Goal: Task Accomplishment & Management: Complete application form

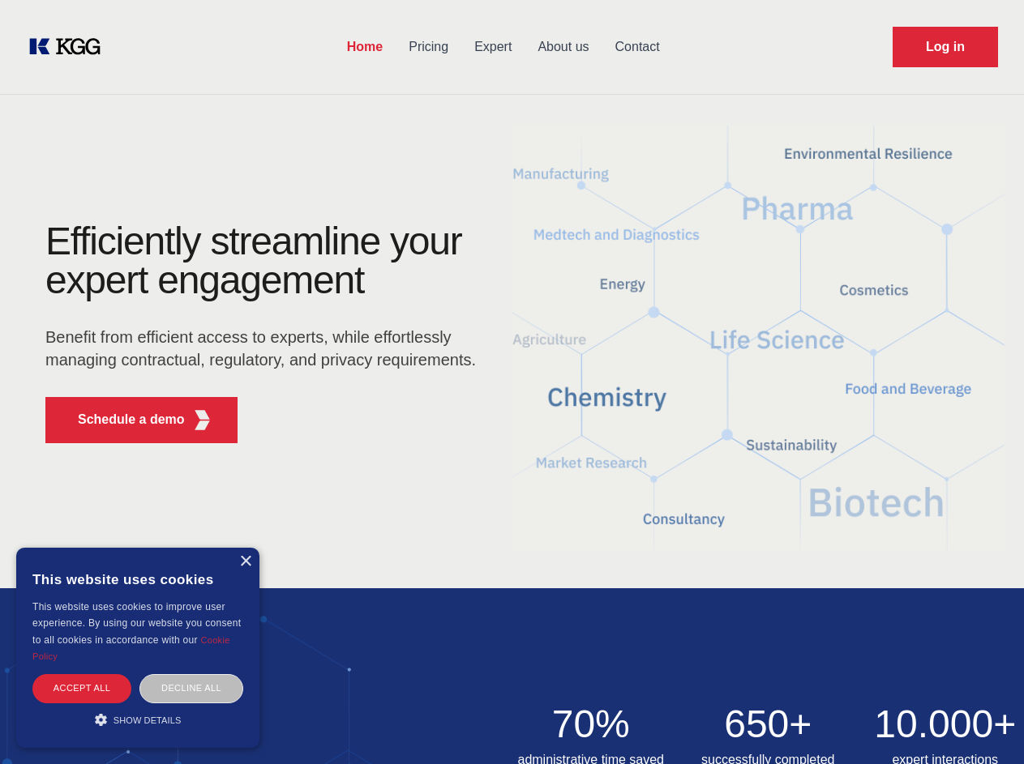
click at [511, 382] on div "Efficiently streamline your expert engagement Benefit from efficient access to …" at bounding box center [265, 339] width 493 height 234
click at [122, 420] on p "Schedule a demo" at bounding box center [131, 419] width 107 height 19
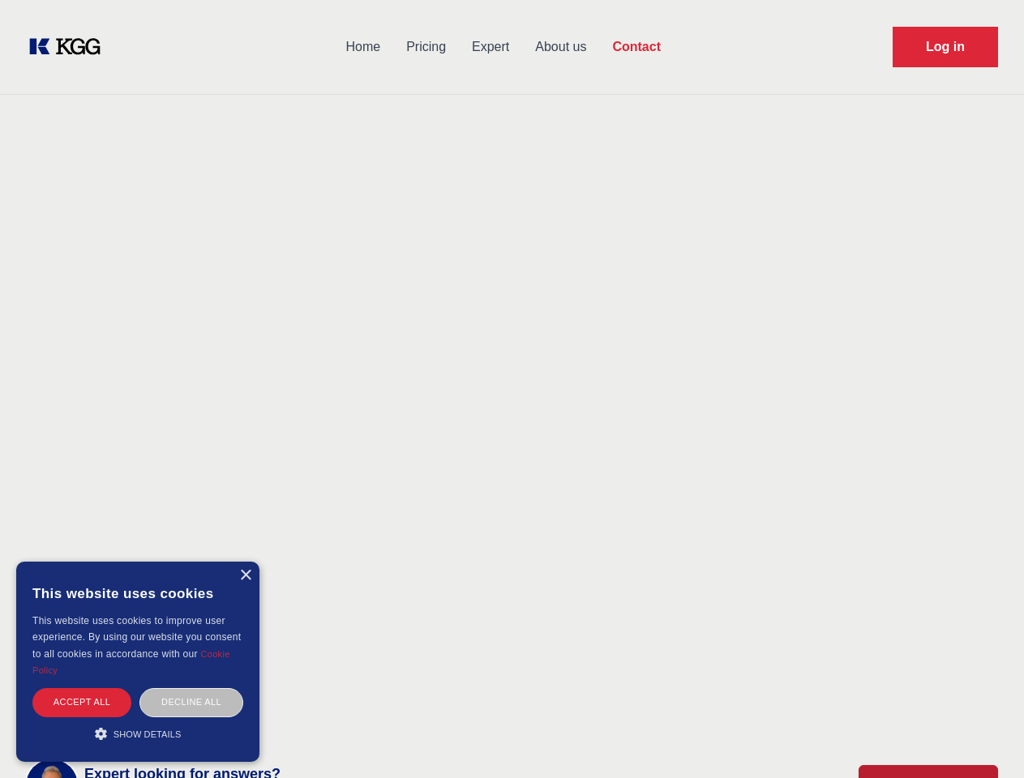
click at [245, 562] on div "× This website uses cookies This website uses cookies to improve user experienc…" at bounding box center [137, 662] width 243 height 200
click at [82, 688] on div "Accept all" at bounding box center [81, 702] width 99 height 28
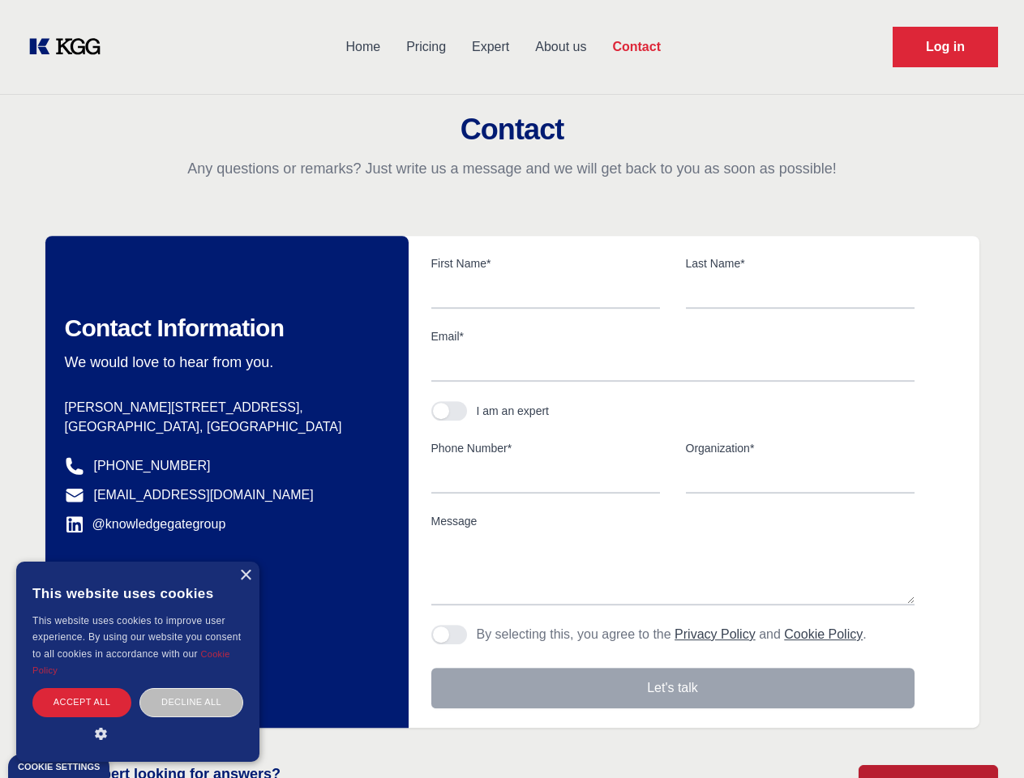
click at [191, 688] on div "Decline all" at bounding box center [191, 702] width 104 height 28
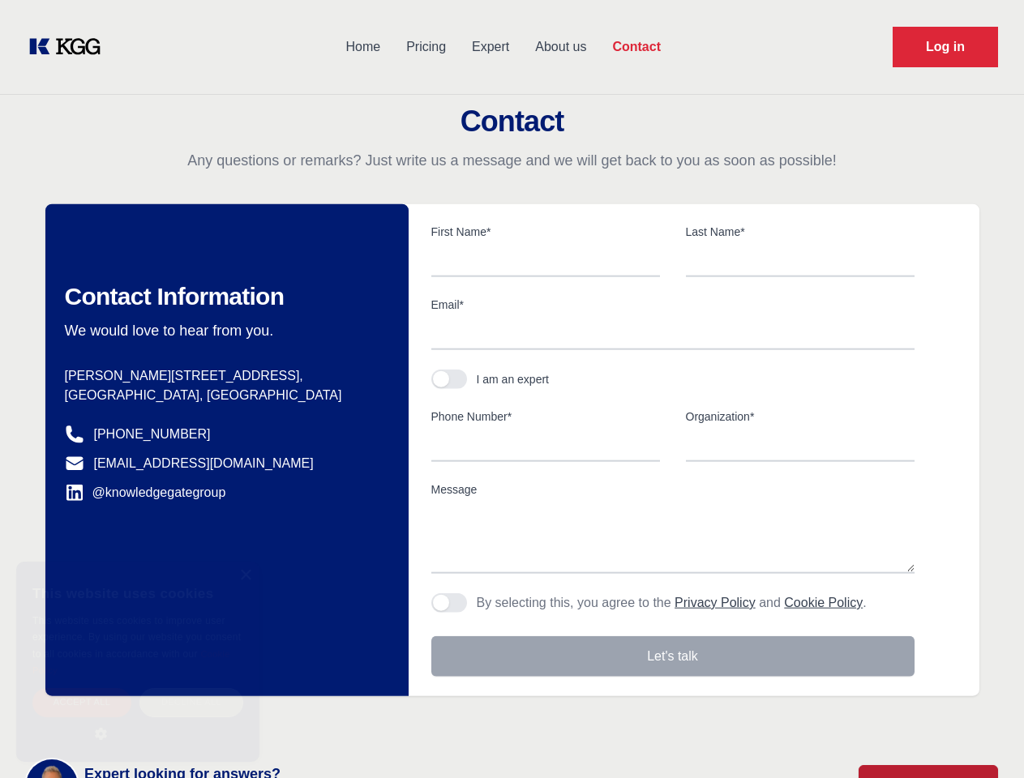
click at [138, 720] on main "Contact Any questions or remarks? Just write us a message and we will get back …" at bounding box center [512, 422] width 1024 height 844
